Goal: Contribute content

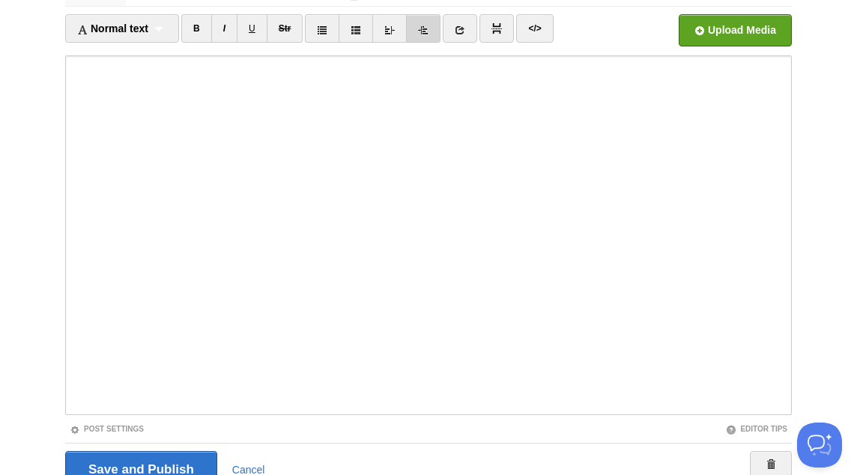
scroll to position [180, 0]
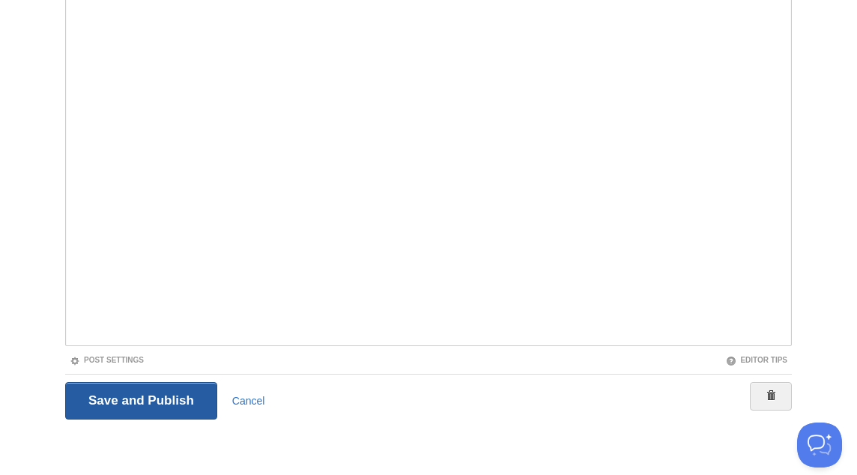
click at [163, 394] on input "Save and Publish" at bounding box center [141, 400] width 152 height 37
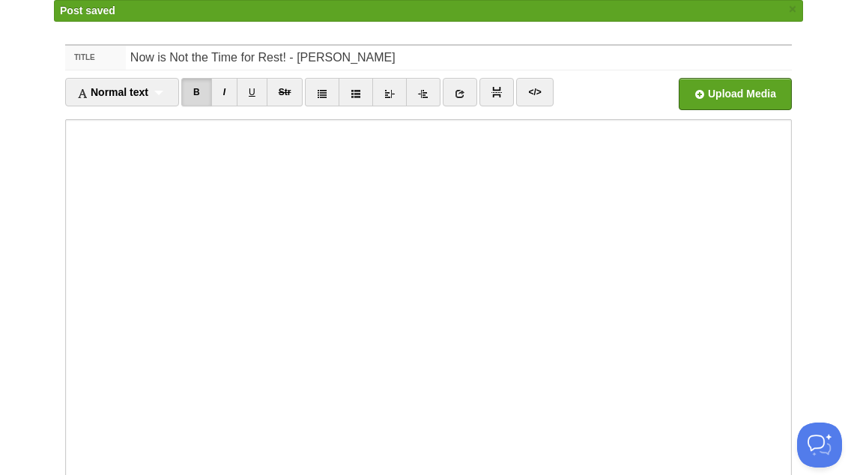
scroll to position [78, 0]
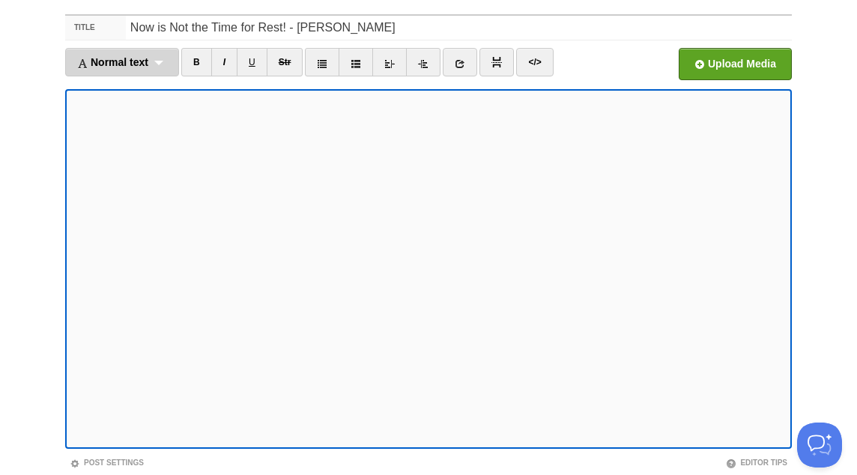
scroll to position [173, 0]
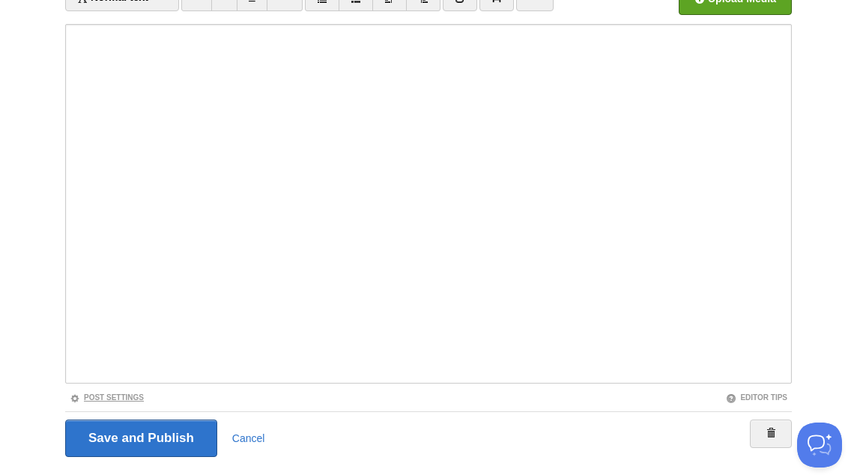
click at [139, 395] on link "Post Settings" at bounding box center [107, 397] width 74 height 8
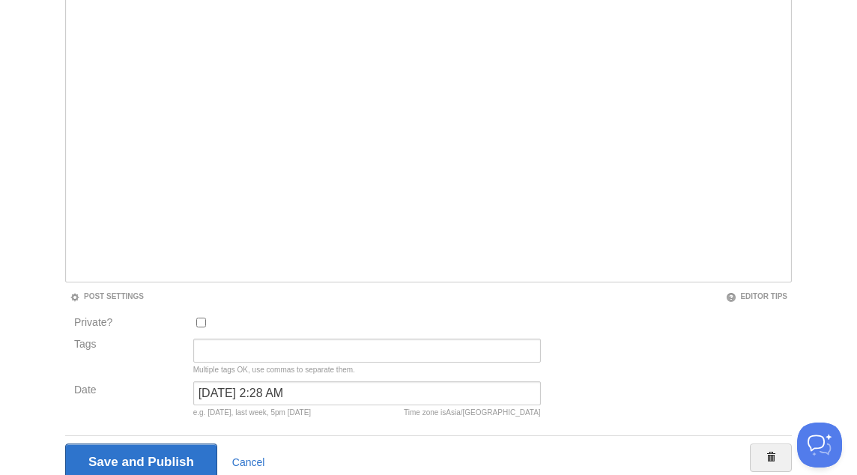
scroll to position [291, 0]
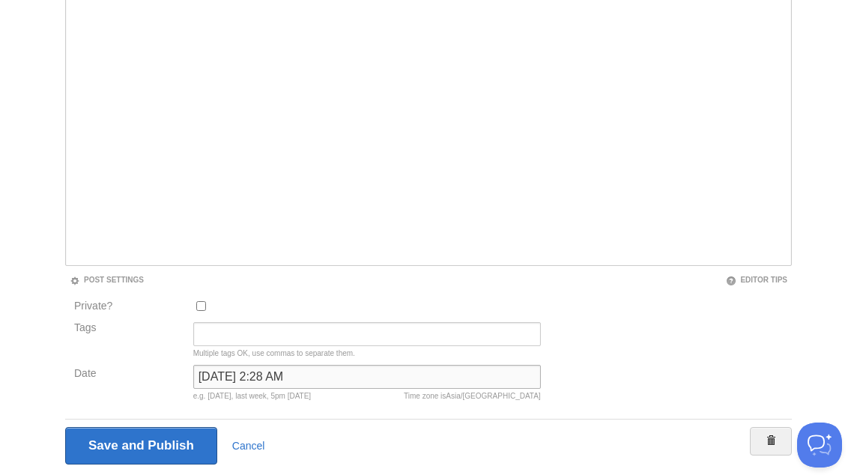
click at [241, 384] on input "[DATE] 2:28 AM" at bounding box center [367, 377] width 348 height 24
click at [241, 381] on input "[DATE] 2:28 AM" at bounding box center [367, 377] width 348 height 24
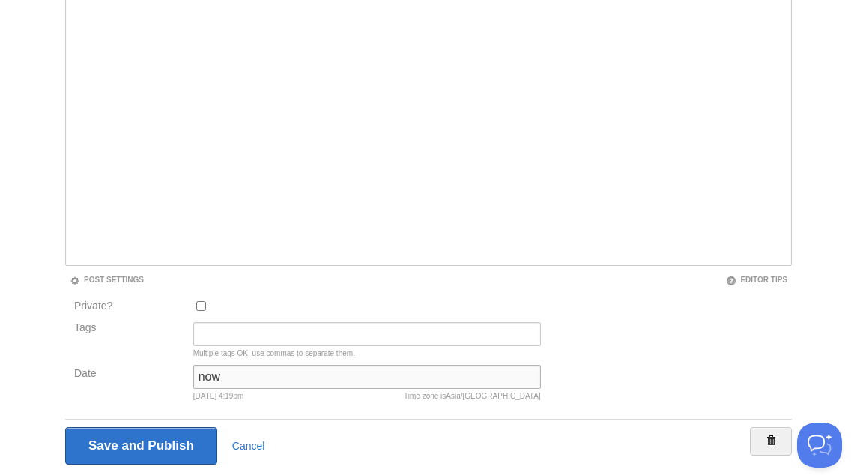
type input "now"
click at [65, 427] on input "Save and Publish" at bounding box center [141, 445] width 152 height 37
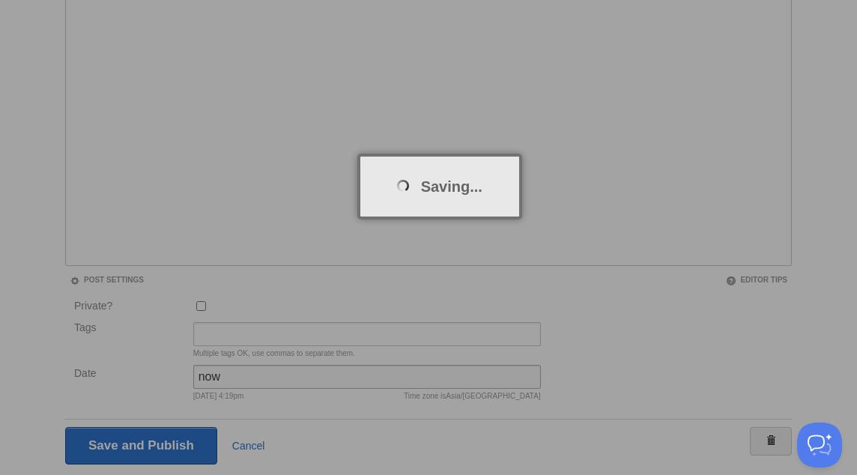
scroll to position [78, 0]
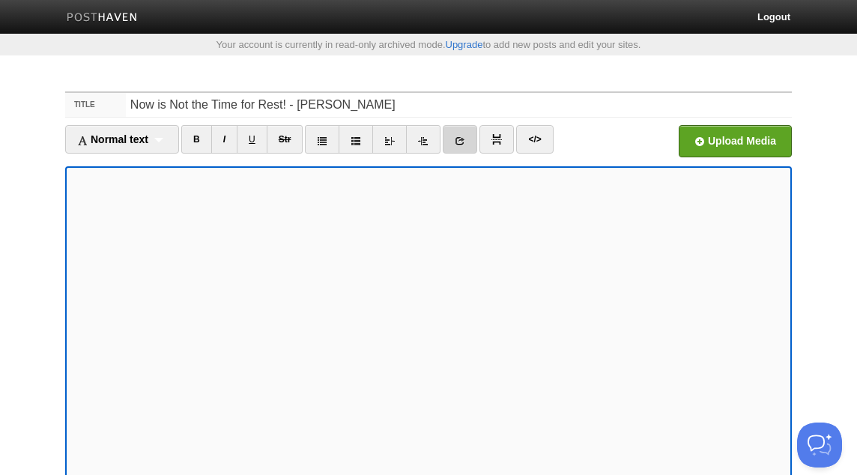
click at [465, 136] on icon at bounding box center [460, 141] width 10 height 10
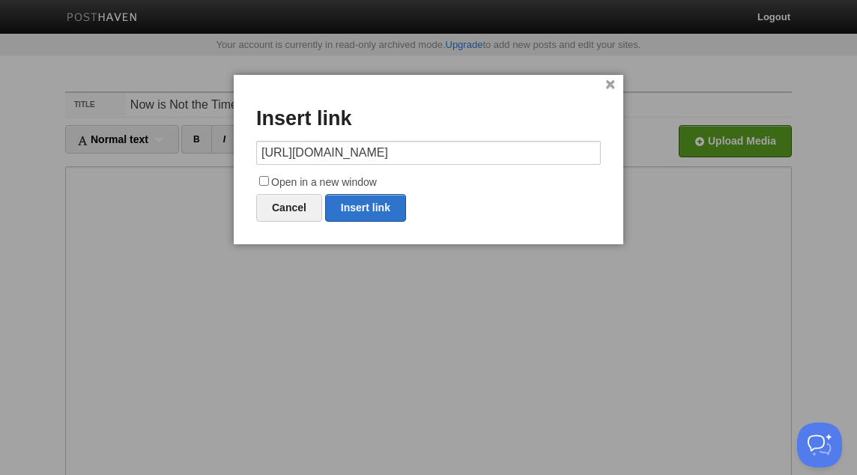
scroll to position [0, 31]
type input "https://soundcloud.com/masjidbinbazradio/seeking-nearness-to-allaah"
click at [262, 179] on input "Open in a new window" at bounding box center [264, 181] width 10 height 10
checkbox input "true"
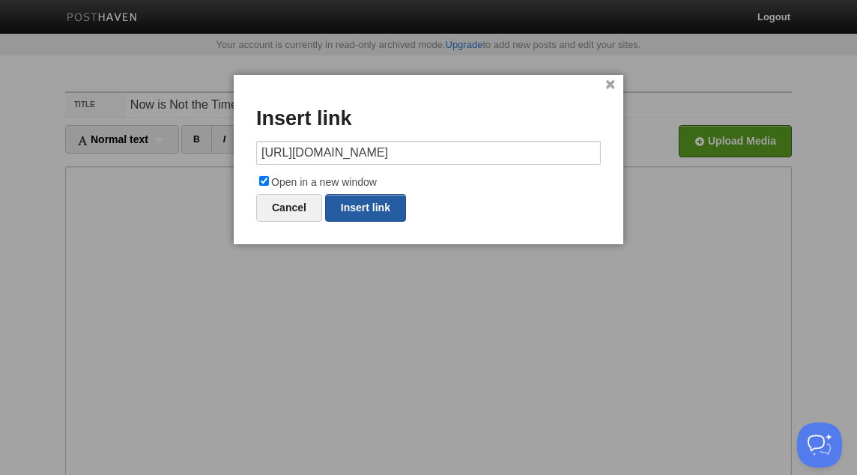
click at [361, 208] on link "Insert link" at bounding box center [365, 208] width 81 height 28
type input "https://"
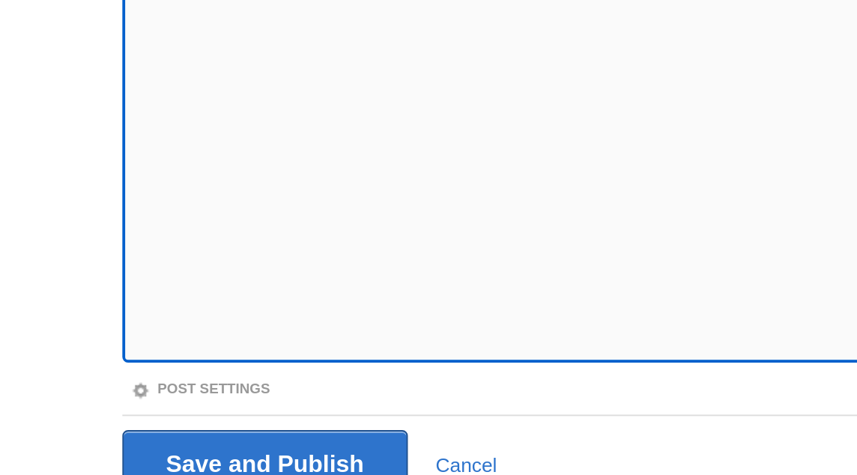
scroll to position [119, 0]
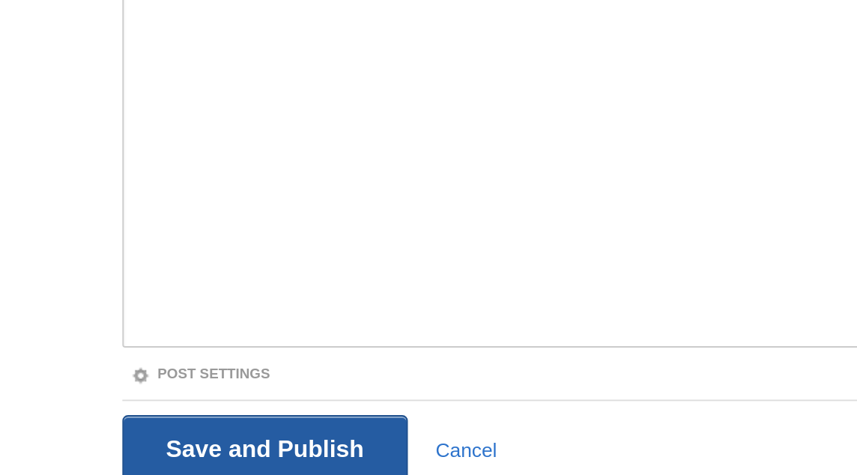
click at [160, 458] on input "Save and Publish" at bounding box center [141, 461] width 152 height 37
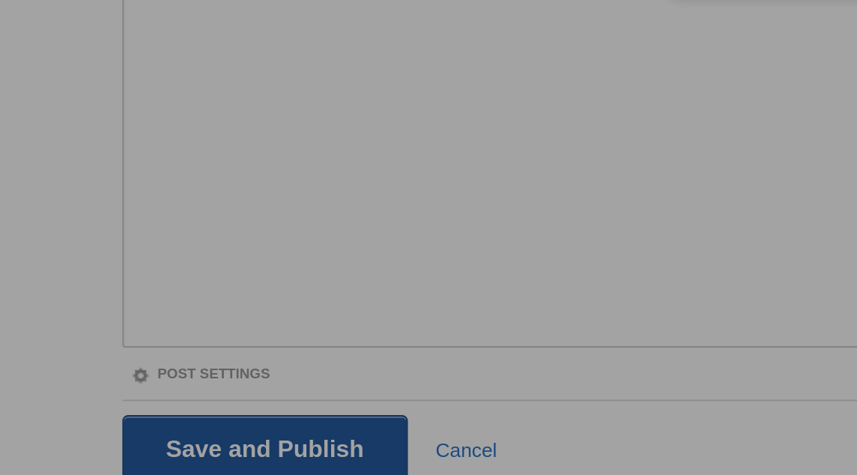
scroll to position [78, 0]
